Goal: Information Seeking & Learning: Learn about a topic

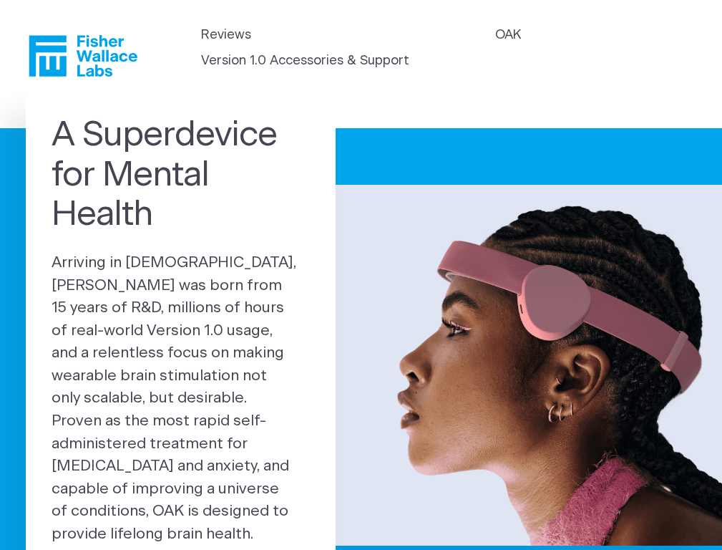
click at [507, 35] on link "OAK" at bounding box center [508, 35] width 26 height 19
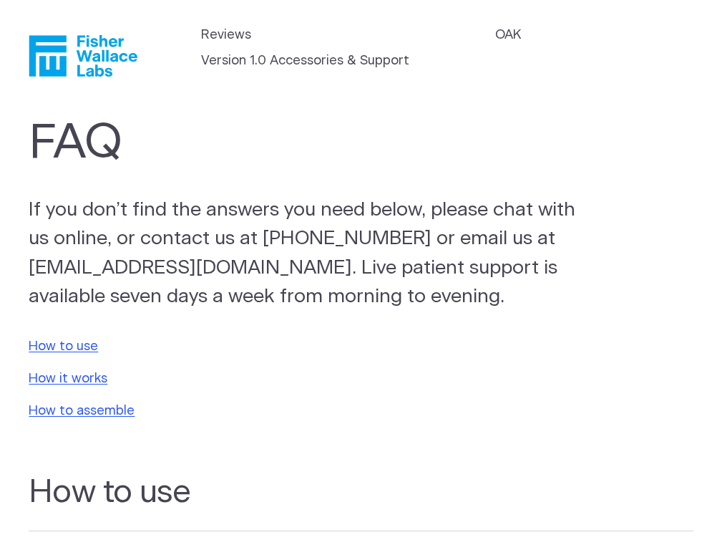
scroll to position [638, 0]
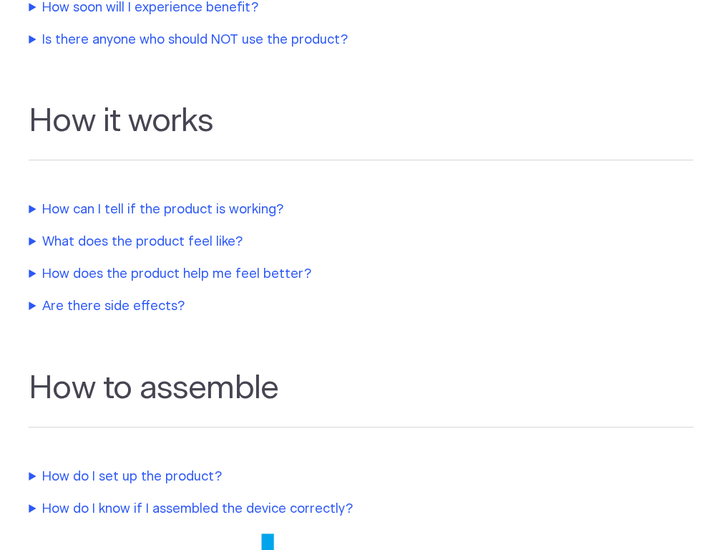
click at [280, 275] on summary "How does the product help me feel better?" at bounding box center [329, 274] width 601 height 19
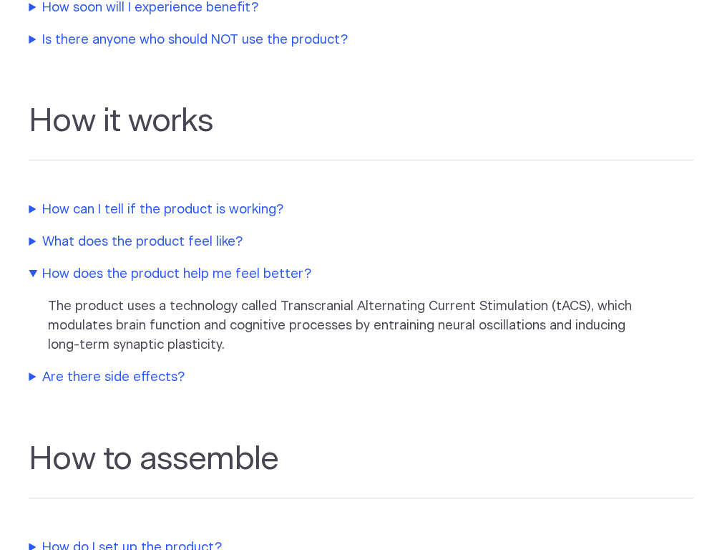
scroll to position [307, 0]
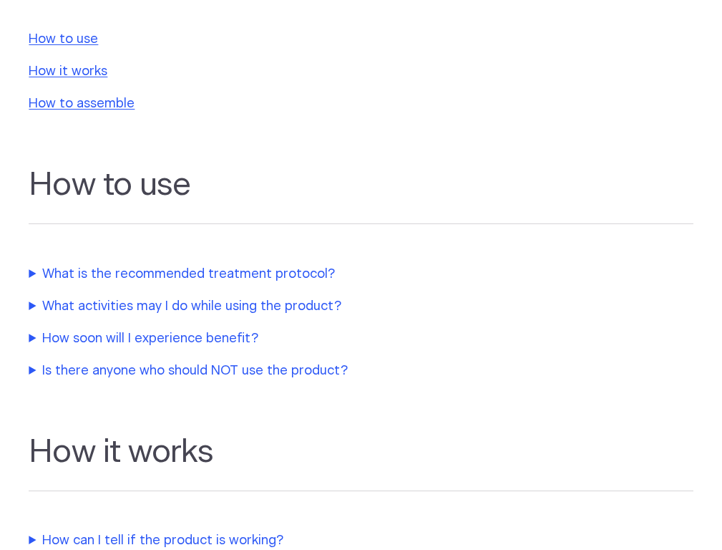
click at [280, 275] on summary "What is the recommended treatment protocol?" at bounding box center [329, 274] width 601 height 19
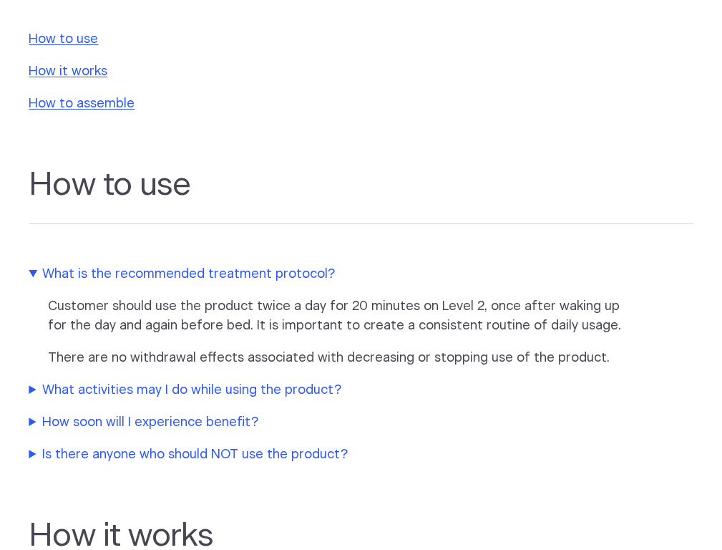
click at [280, 432] on summary "How soon will I experience benefit?" at bounding box center [329, 422] width 601 height 19
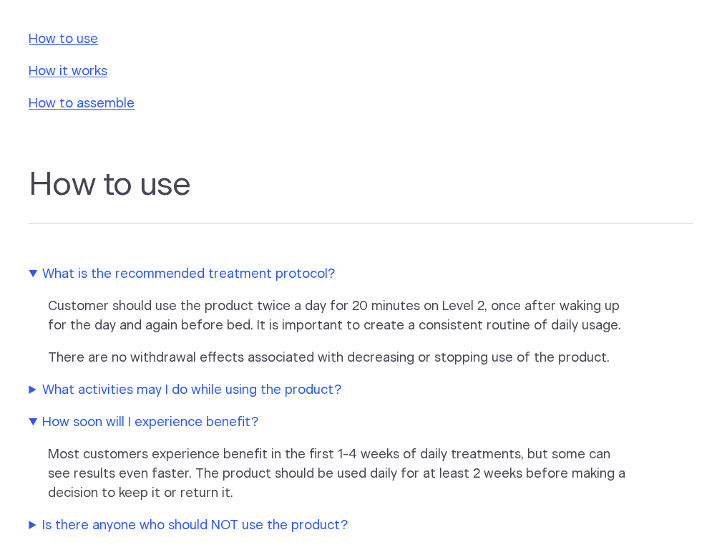
scroll to position [934, 0]
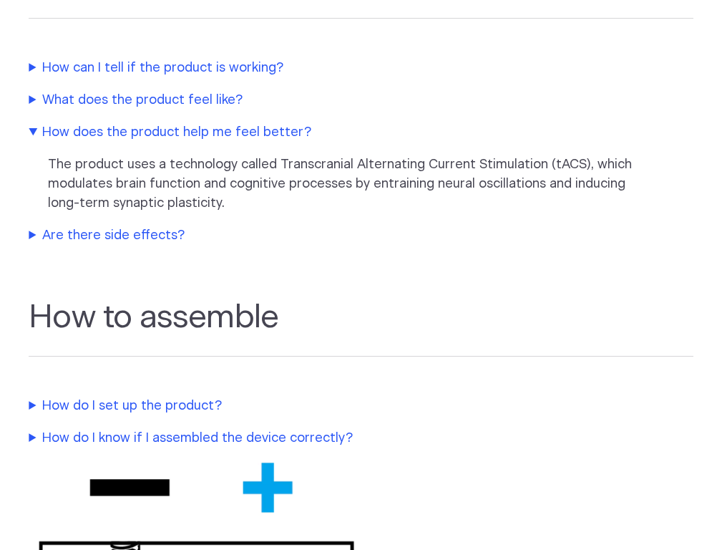
click at [280, 245] on summary "Are there side effects?" at bounding box center [329, 235] width 601 height 19
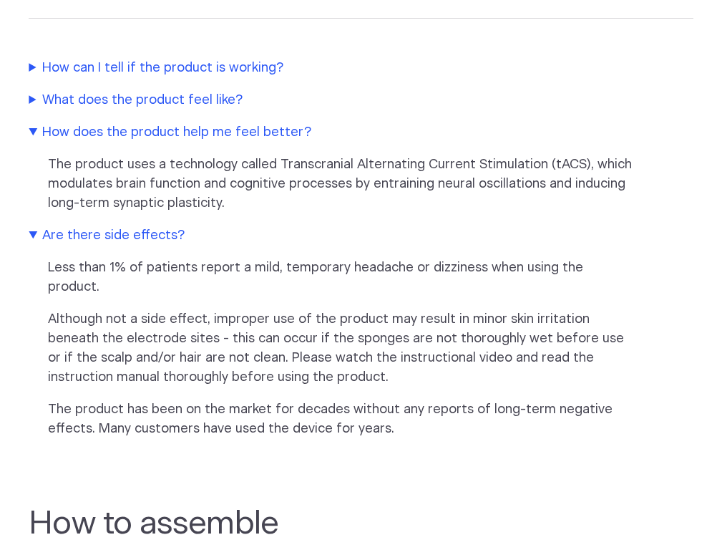
scroll to position [2019, 0]
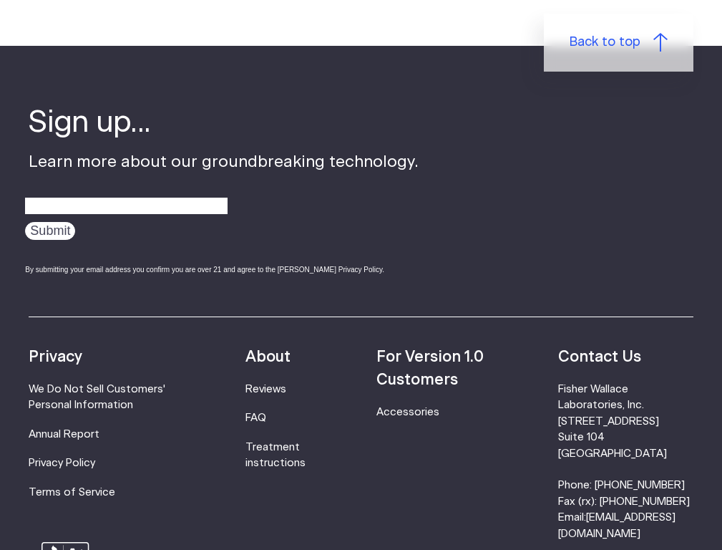
click at [281, 439] on li "Treatment instructions" at bounding box center [284, 455] width 79 height 32
